Goal: Communication & Community: Answer question/provide support

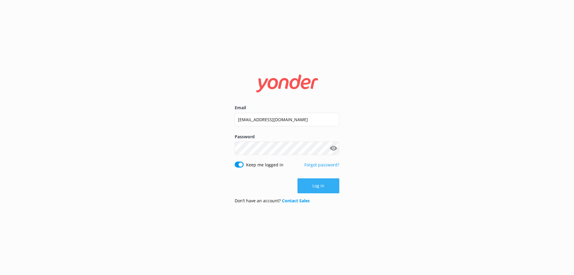
click at [323, 182] on button "Log in" at bounding box center [318, 185] width 42 height 15
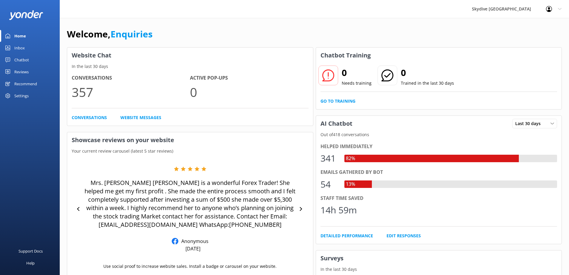
click at [15, 49] on div "Inbox" at bounding box center [19, 48] width 10 height 12
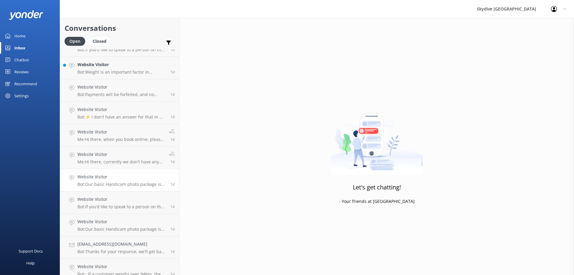
scroll to position [209, 0]
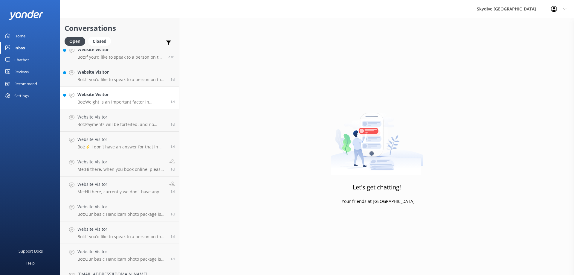
click at [125, 103] on p "Bot: Weight is an important factor in skydiving. If a customer weighs over 94kg…" at bounding box center [121, 101] width 88 height 5
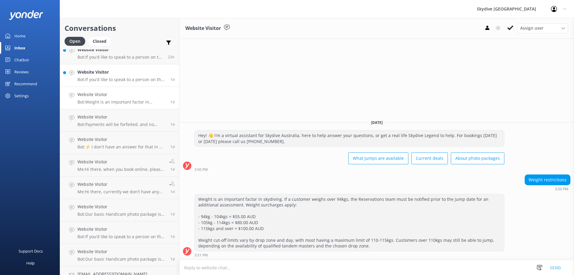
click at [143, 79] on p "Bot: If you’d like to speak to a person on the Skydive Australia team, please c…" at bounding box center [121, 79] width 88 height 5
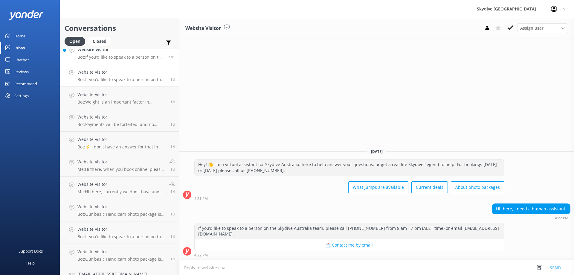
scroll to position [149, 0]
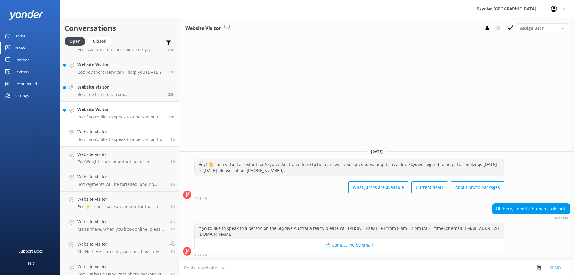
click at [126, 113] on h4 "Website Visitor" at bounding box center [120, 109] width 86 height 7
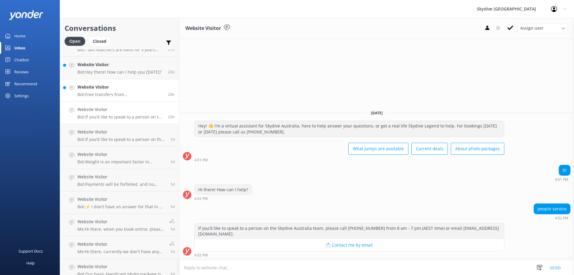
click at [110, 90] on h4 "Website Visitor" at bounding box center [120, 87] width 86 height 7
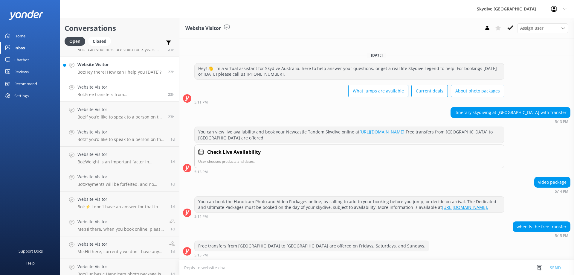
click at [141, 76] on link "Website Visitor Bot: Hey there! How can I help you [DATE]? 22h" at bounding box center [119, 68] width 119 height 22
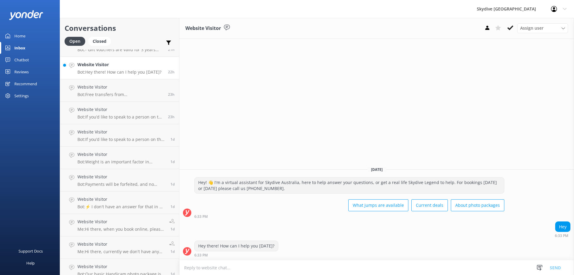
scroll to position [90, 0]
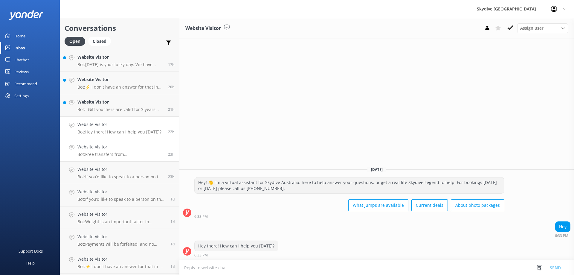
click at [123, 152] on p "Bot: Free transfers from [GEOGRAPHIC_DATA] to [GEOGRAPHIC_DATA] are offered on …" at bounding box center [120, 154] width 86 height 5
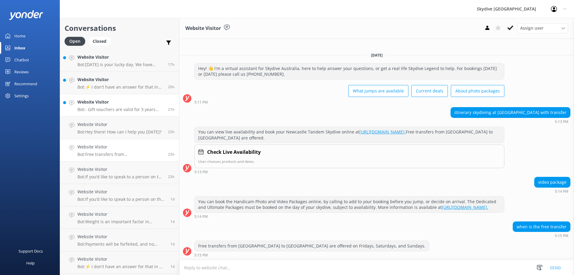
click at [113, 107] on p "Bot: - Gift vouchers are valid for 3 years from the purchase date and can be pu…" at bounding box center [120, 109] width 86 height 5
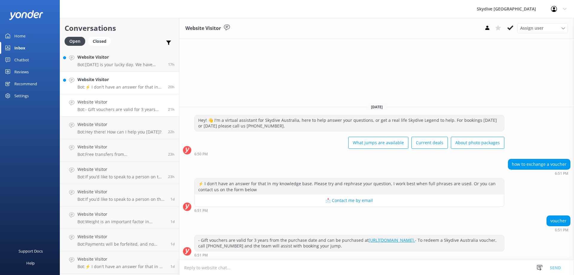
click at [144, 85] on p "Bot: ⚡ I don't have an answer for that in my knowledge base. Please try and rep…" at bounding box center [120, 86] width 86 height 5
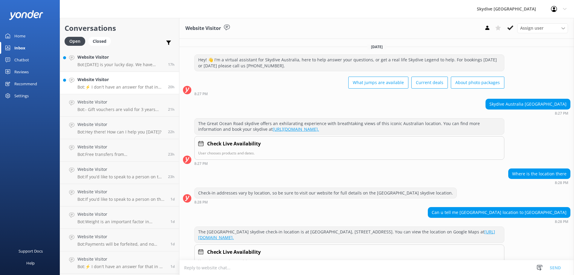
scroll to position [230, 0]
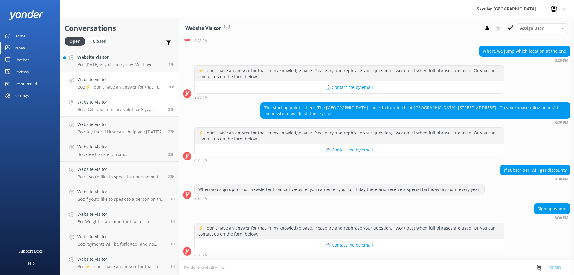
click at [141, 108] on p "Bot: - Gift vouchers are valid for 3 years from the purchase date and can be pu…" at bounding box center [120, 109] width 86 height 5
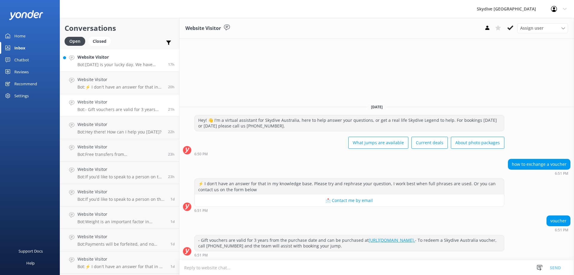
click at [126, 69] on link "Website Visitor Bot: [DATE] is your lucky day. We have exclusive offers when yo…" at bounding box center [119, 60] width 119 height 22
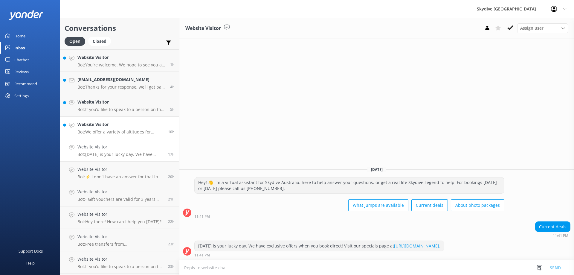
click at [120, 133] on p "Bot: We offer a variety of altitudes for skydiving, with all dropzones providin…" at bounding box center [120, 131] width 86 height 5
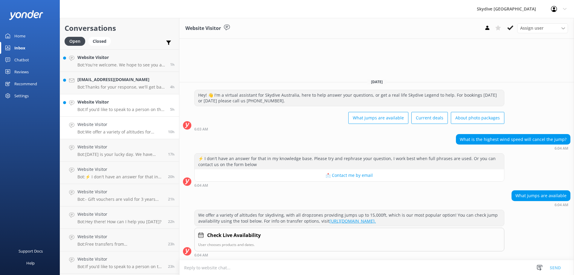
click at [110, 98] on link "Website Visitor Bot: If you’d like to speak to a person on the Skydive Australi…" at bounding box center [119, 105] width 119 height 22
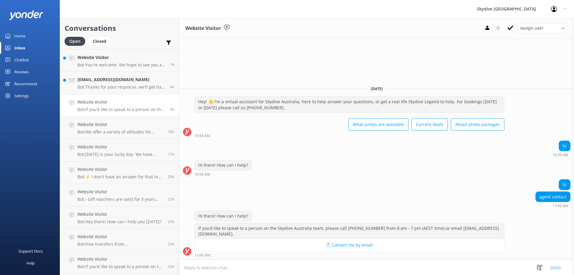
click at [119, 108] on p "Bot: If you’d like to speak to a person on the Skydive Australia team, please c…" at bounding box center [121, 109] width 88 height 5
click at [109, 91] on link "[EMAIL_ADDRESS][DOMAIN_NAME] Bot: Thanks for your response, we'll get back to y…" at bounding box center [119, 83] width 119 height 22
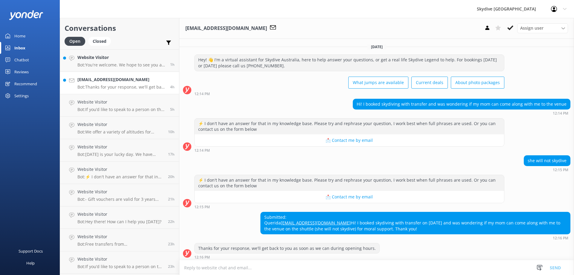
scroll to position [14, 0]
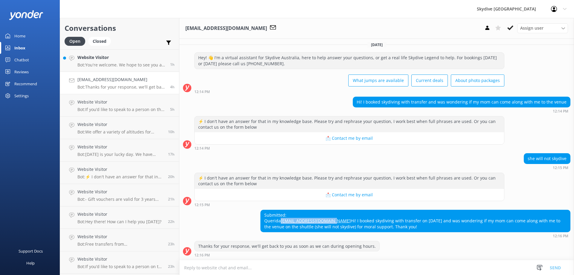
drag, startPoint x: 322, startPoint y: 214, endPoint x: 262, endPoint y: 213, distance: 59.2
click at [262, 213] on div "Submitted: Querida [EMAIL_ADDRESS][DOMAIN_NAME] Hi! I booked skydiving with tra…" at bounding box center [415, 221] width 309 height 22
copy link "[EMAIL_ADDRESS][DOMAIN_NAME]"
click at [451, 228] on div "Submitted: Querida [EMAIL_ADDRESS][DOMAIN_NAME] Hi! I booked skydiving with tra…" at bounding box center [415, 221] width 309 height 22
click at [131, 65] on p "Bot: If you have not yet received your confirmation email, please check your ju…" at bounding box center [119, 64] width 85 height 5
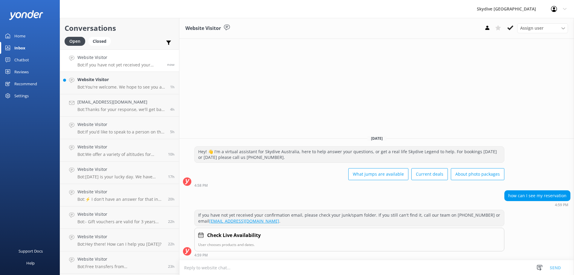
click at [231, 267] on textarea at bounding box center [376, 267] width 395 height 15
click at [228, 265] on textarea at bounding box center [376, 267] width 395 height 15
click at [219, 268] on textarea at bounding box center [376, 267] width 395 height 15
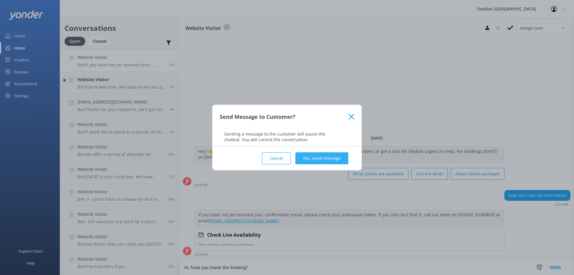
type textarea "Hi, have you made the booking?"
click at [333, 164] on button "Yes, send message" at bounding box center [321, 158] width 53 height 12
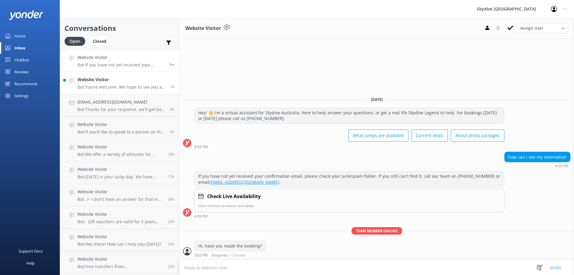
click at [146, 84] on p "Bot: You're welcome. We hope to see you at [GEOGRAPHIC_DATA] [GEOGRAPHIC_DATA] …" at bounding box center [121, 86] width 88 height 5
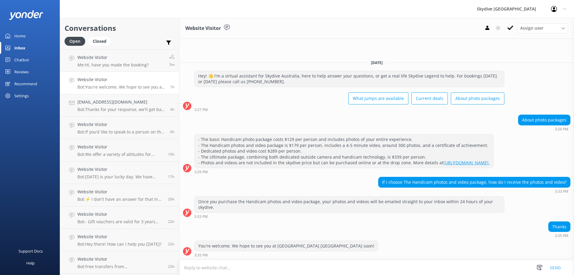
click at [234, 264] on textarea at bounding box center [376, 267] width 395 height 15
